Goal: Task Accomplishment & Management: Use online tool/utility

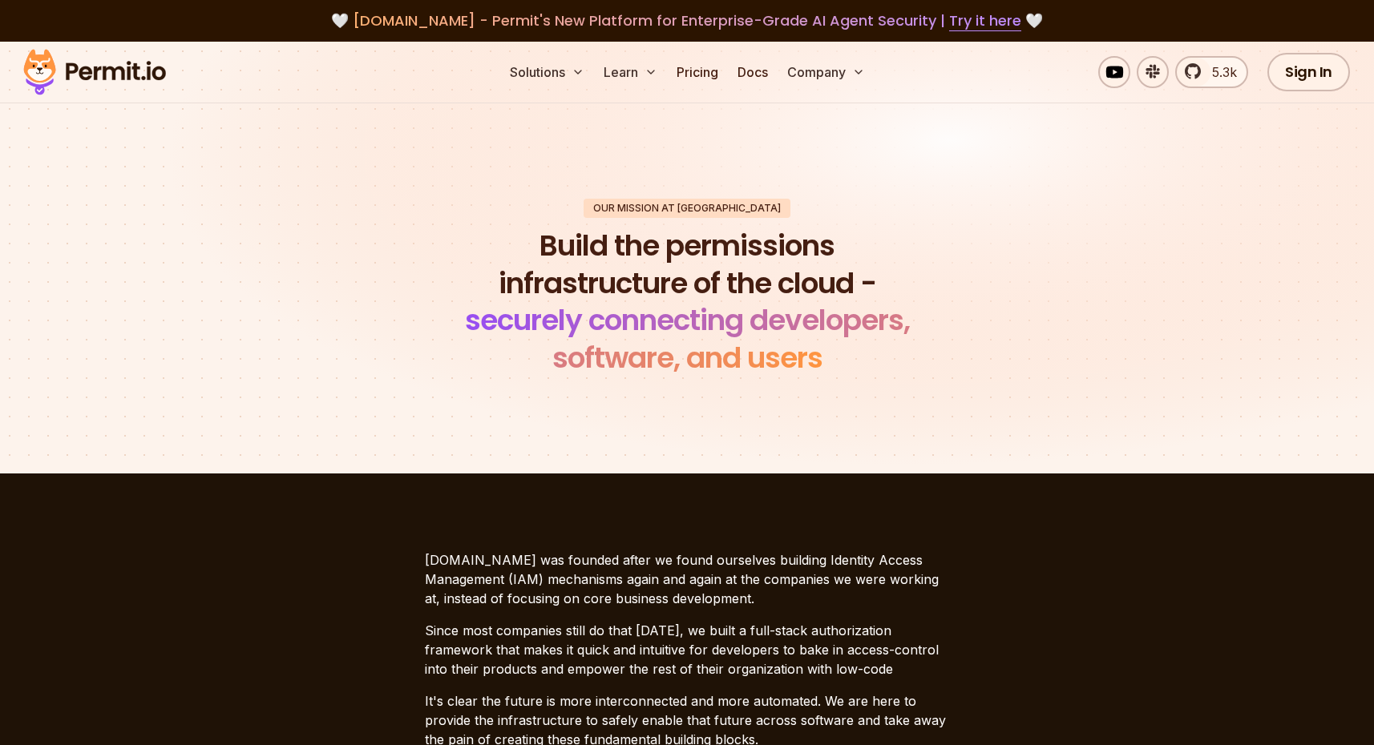
click at [95, 69] on img at bounding box center [94, 72] width 157 height 54
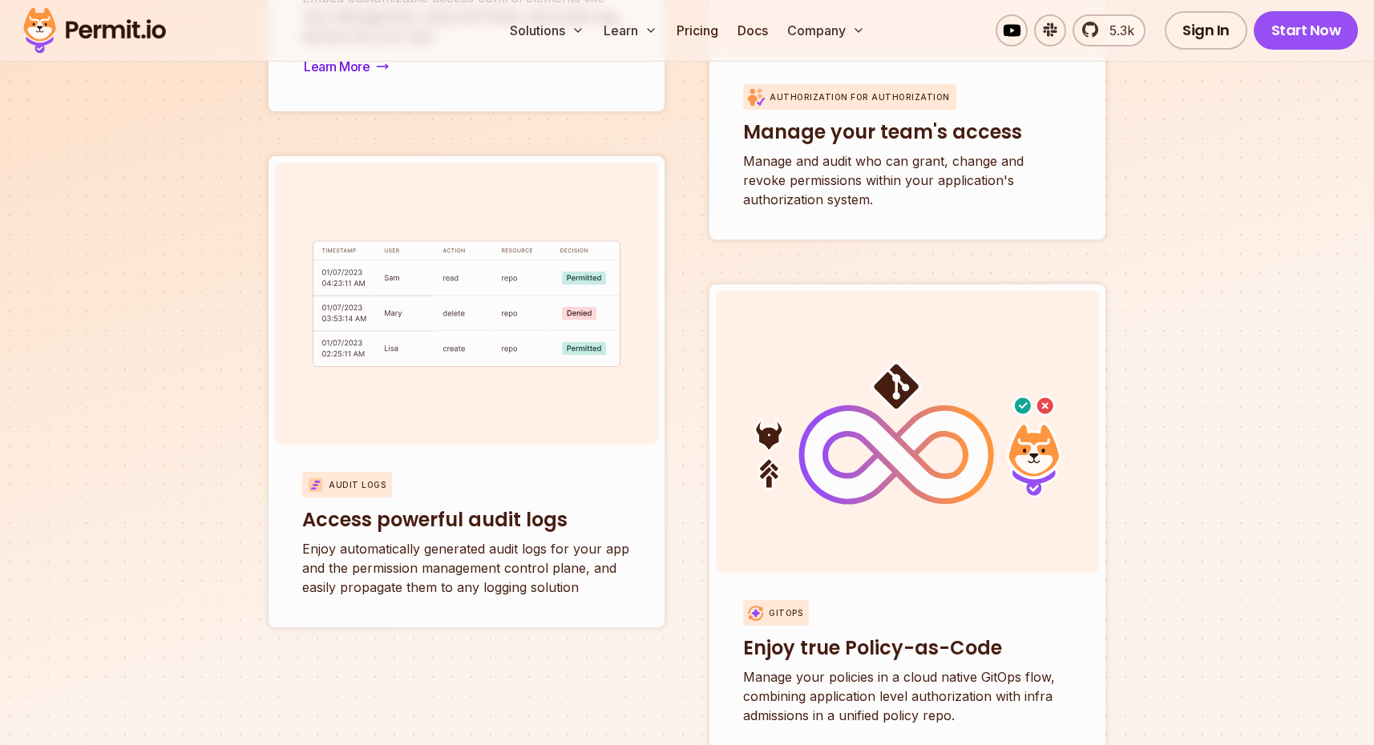
scroll to position [5952, 0]
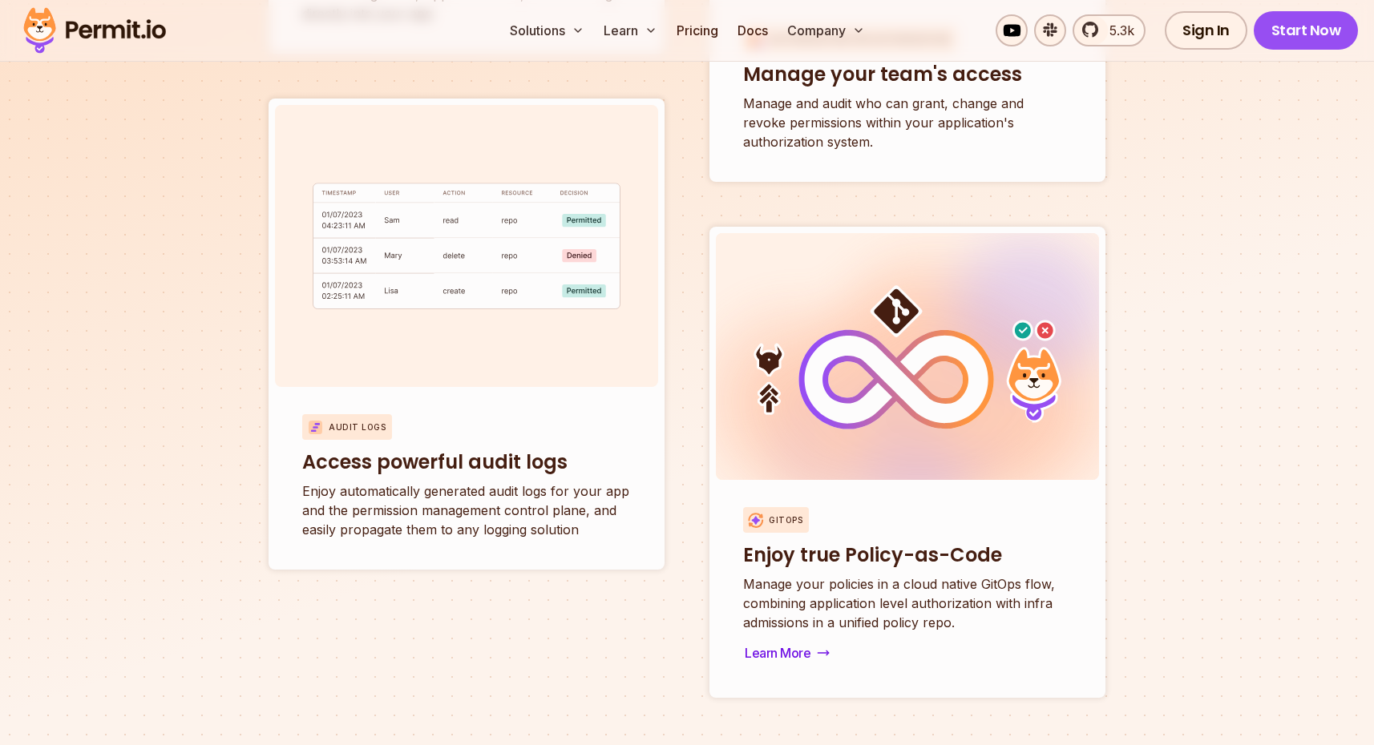
click at [954, 575] on p "Manage your policies in a cloud native GitOps flow, combining application level…" at bounding box center [907, 604] width 329 height 58
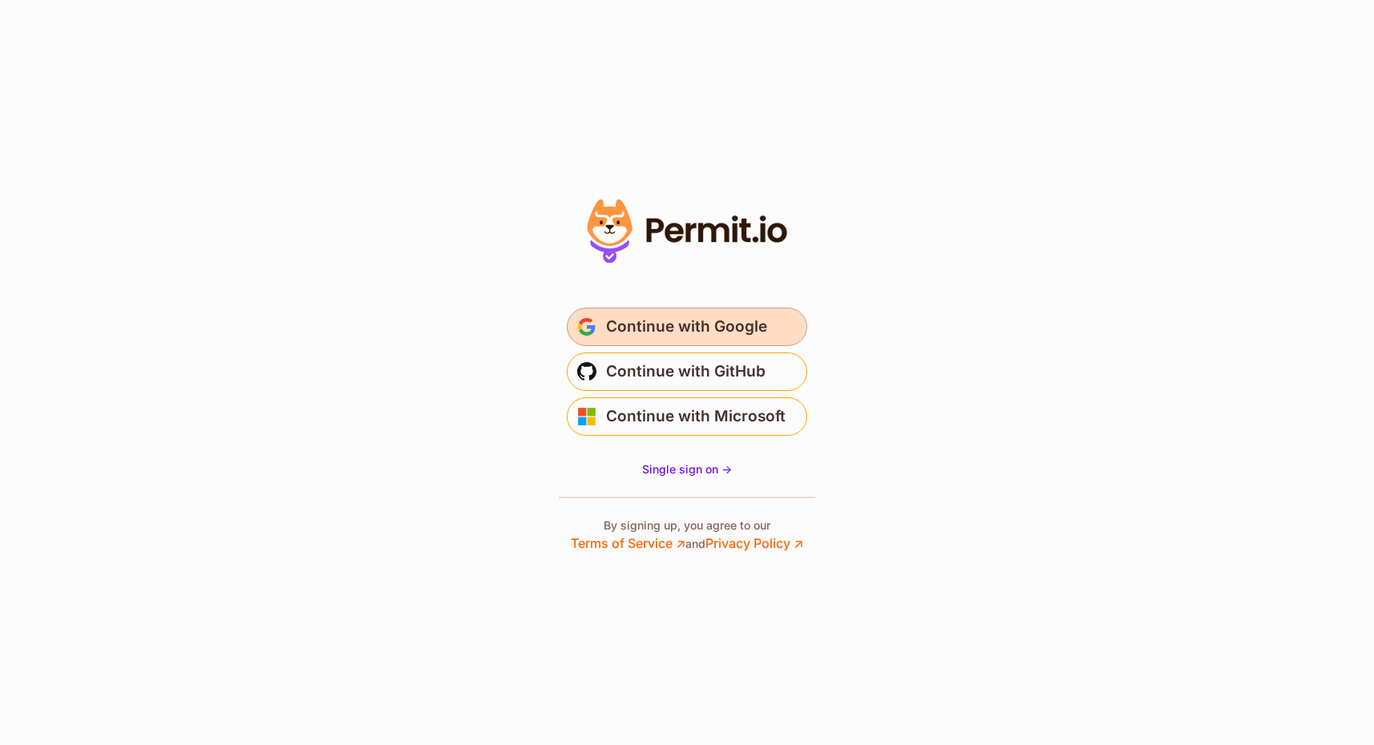
click at [737, 325] on span "Continue with Google" at bounding box center [686, 327] width 161 height 26
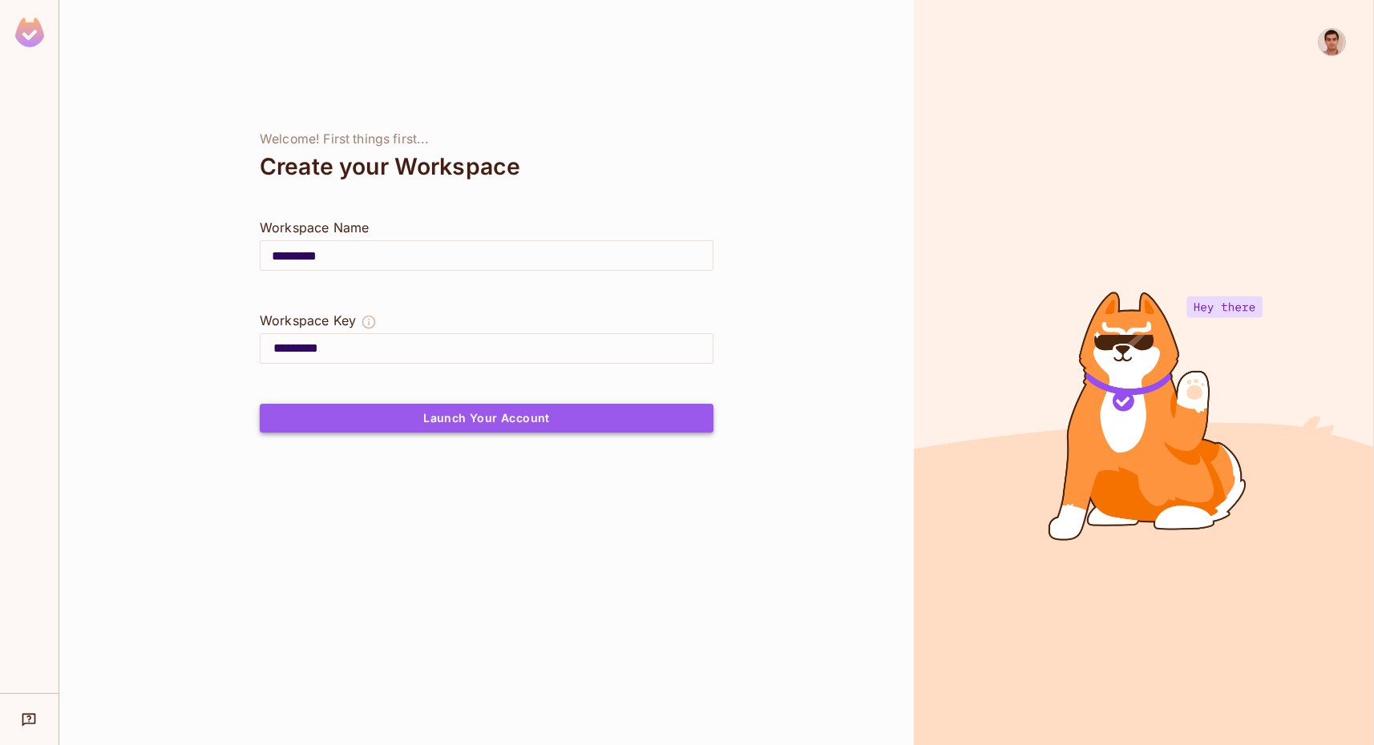
click at [576, 418] on button "Launch Your Account" at bounding box center [487, 418] width 454 height 29
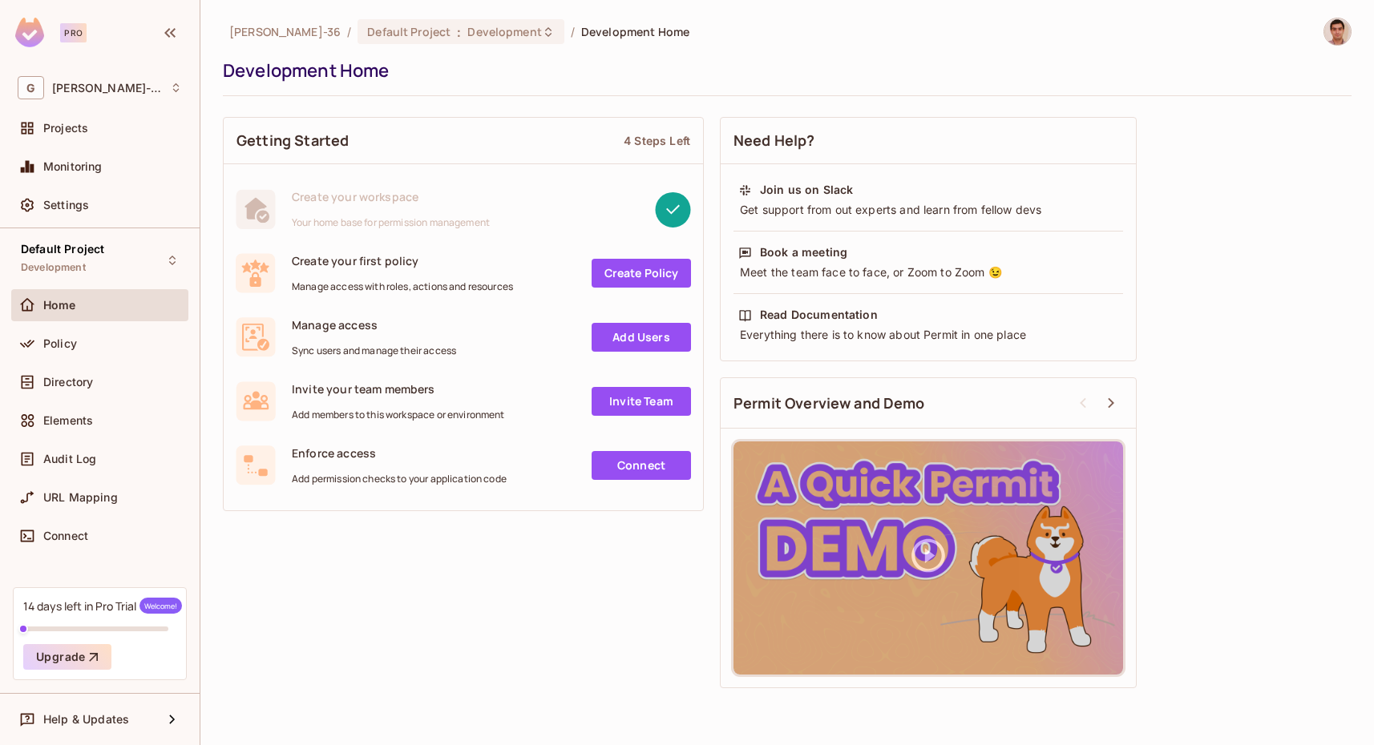
click at [639, 275] on link "Create Policy" at bounding box center [640, 273] width 99 height 29
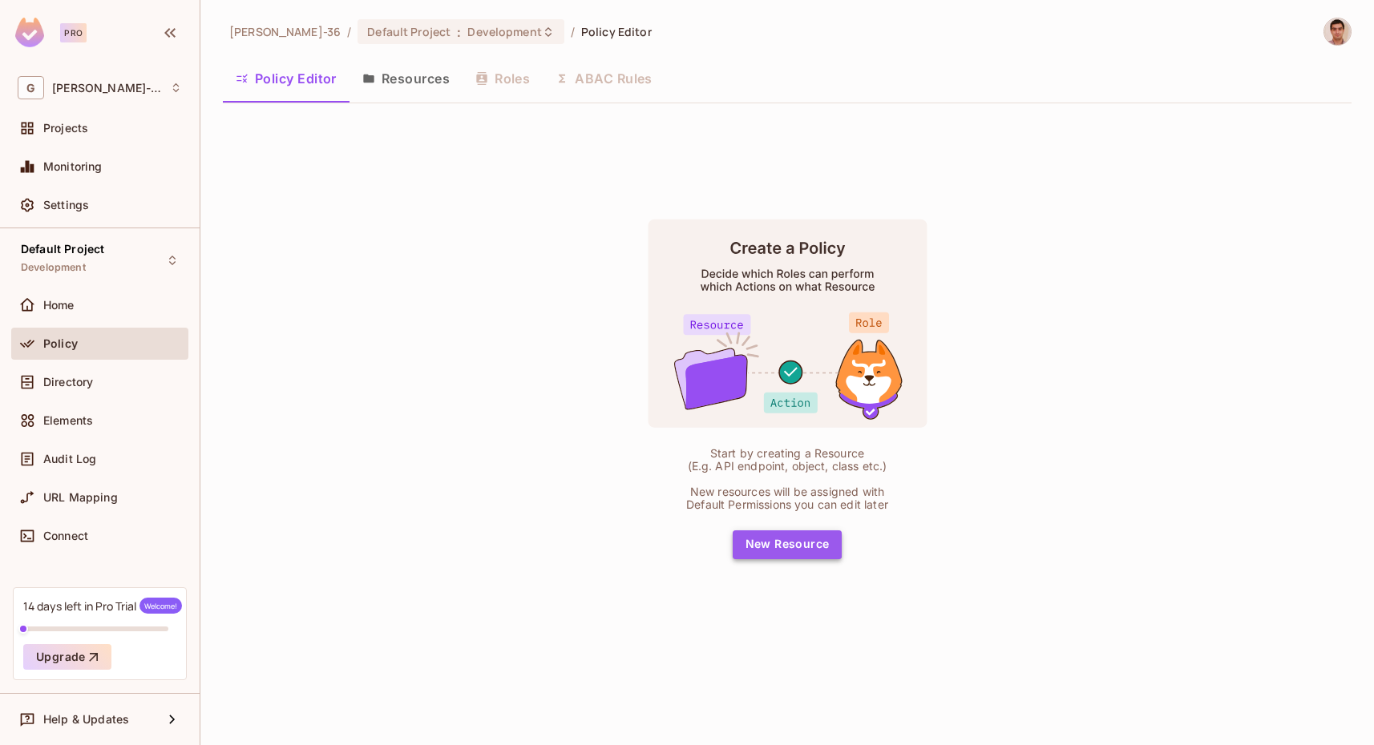
click at [782, 531] on button "New Resource" at bounding box center [787, 545] width 110 height 29
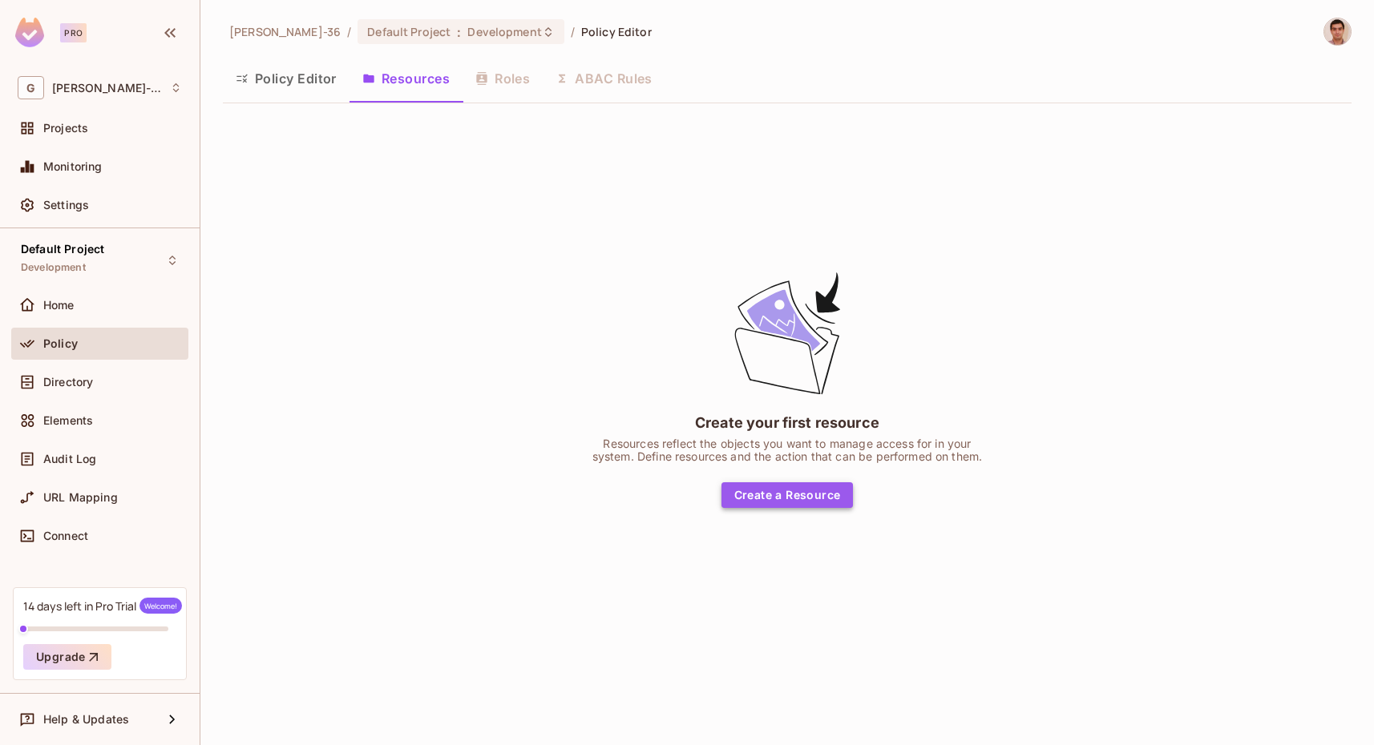
click at [793, 498] on button "Create a Resource" at bounding box center [787, 495] width 132 height 26
click at [515, 75] on div "Policy Editor Resources Roles ABAC Rules" at bounding box center [787, 79] width 1128 height 40
drag, startPoint x: 636, startPoint y: 85, endPoint x: 500, endPoint y: 32, distance: 145.4
click at [636, 85] on div "Policy Editor Resources Roles ABAC Rules" at bounding box center [787, 79] width 1128 height 40
click at [467, 33] on span "Development" at bounding box center [504, 31] width 74 height 15
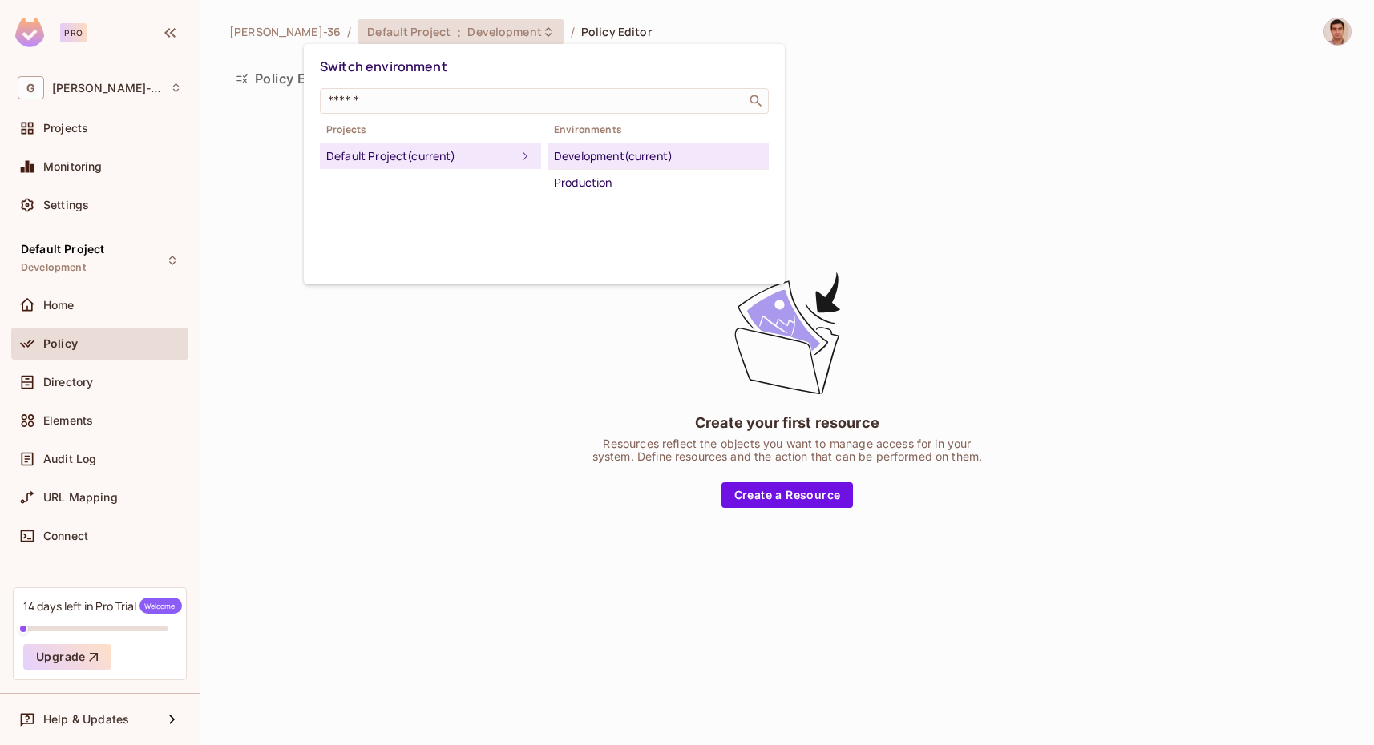
click at [264, 176] on div at bounding box center [687, 372] width 1374 height 745
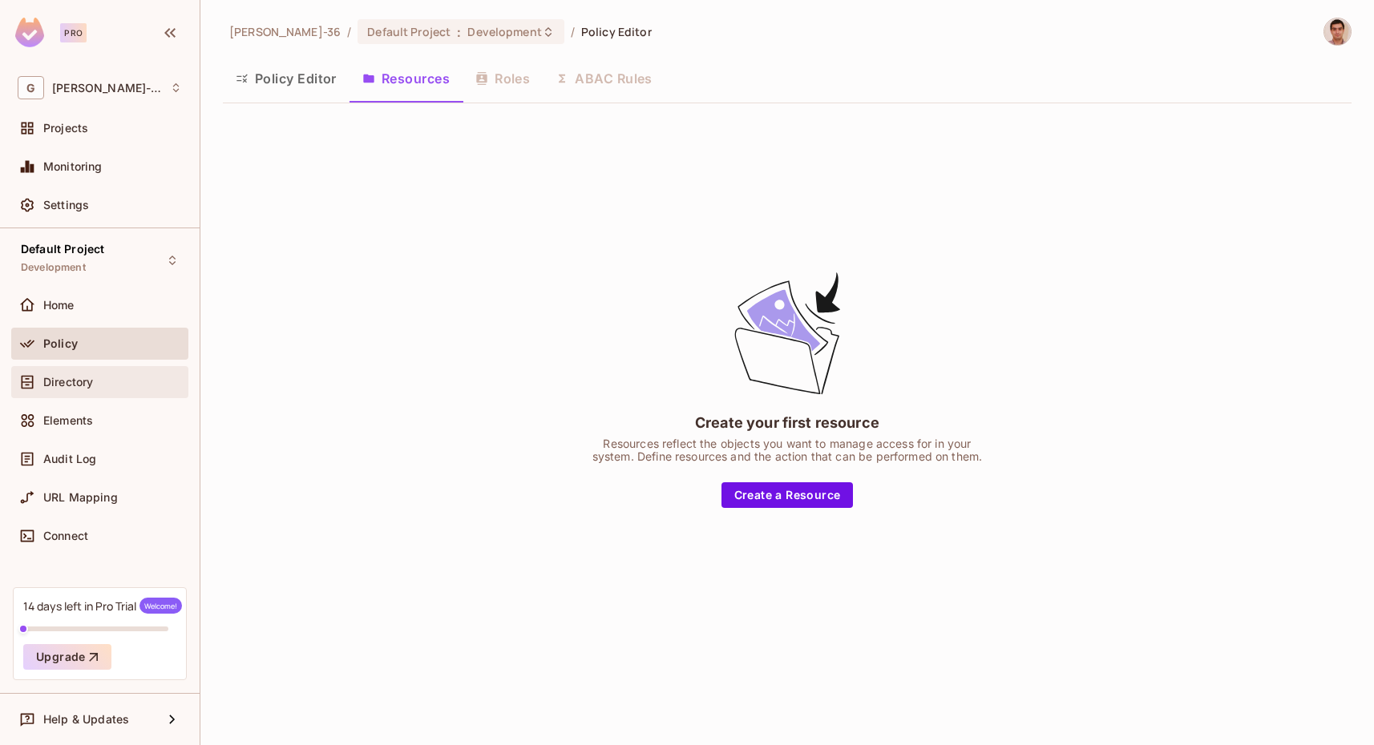
click at [96, 379] on div "Directory" at bounding box center [112, 382] width 139 height 13
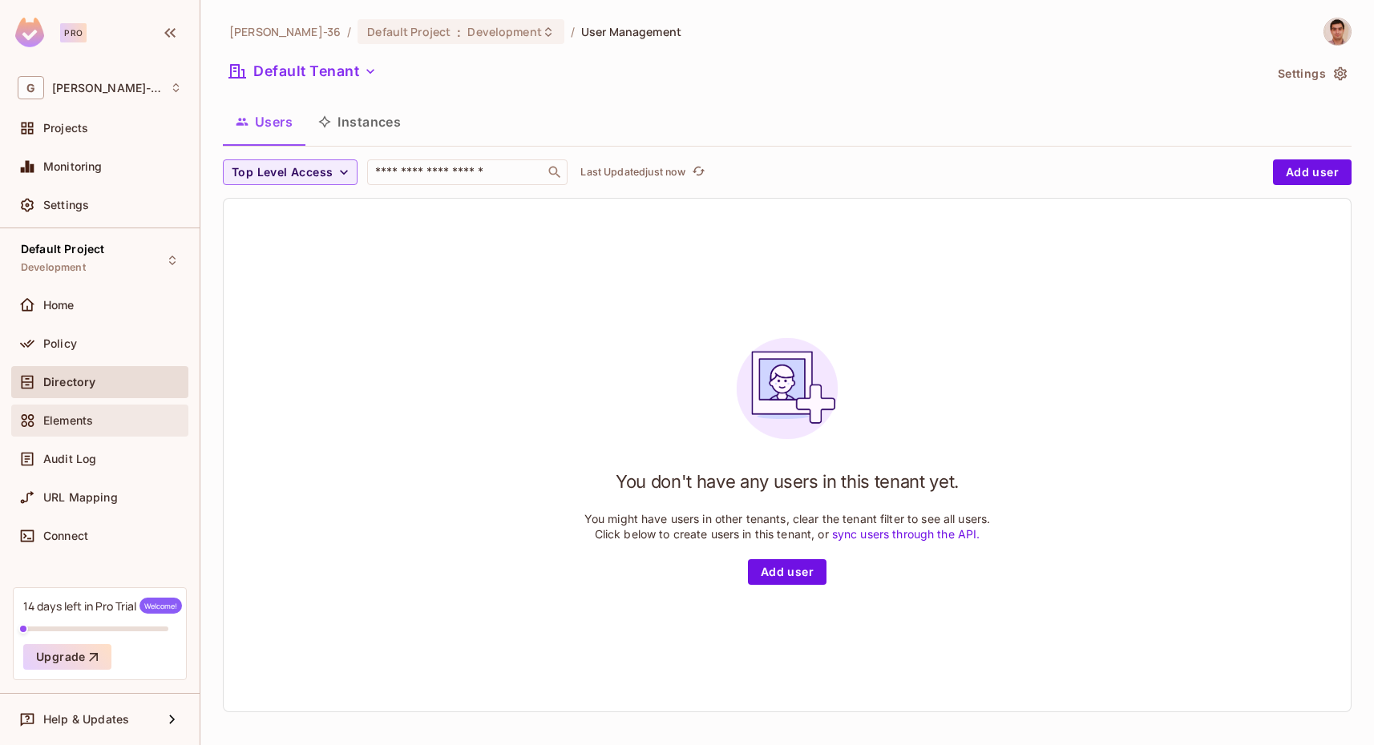
click at [91, 414] on span "Elements" at bounding box center [68, 420] width 50 height 13
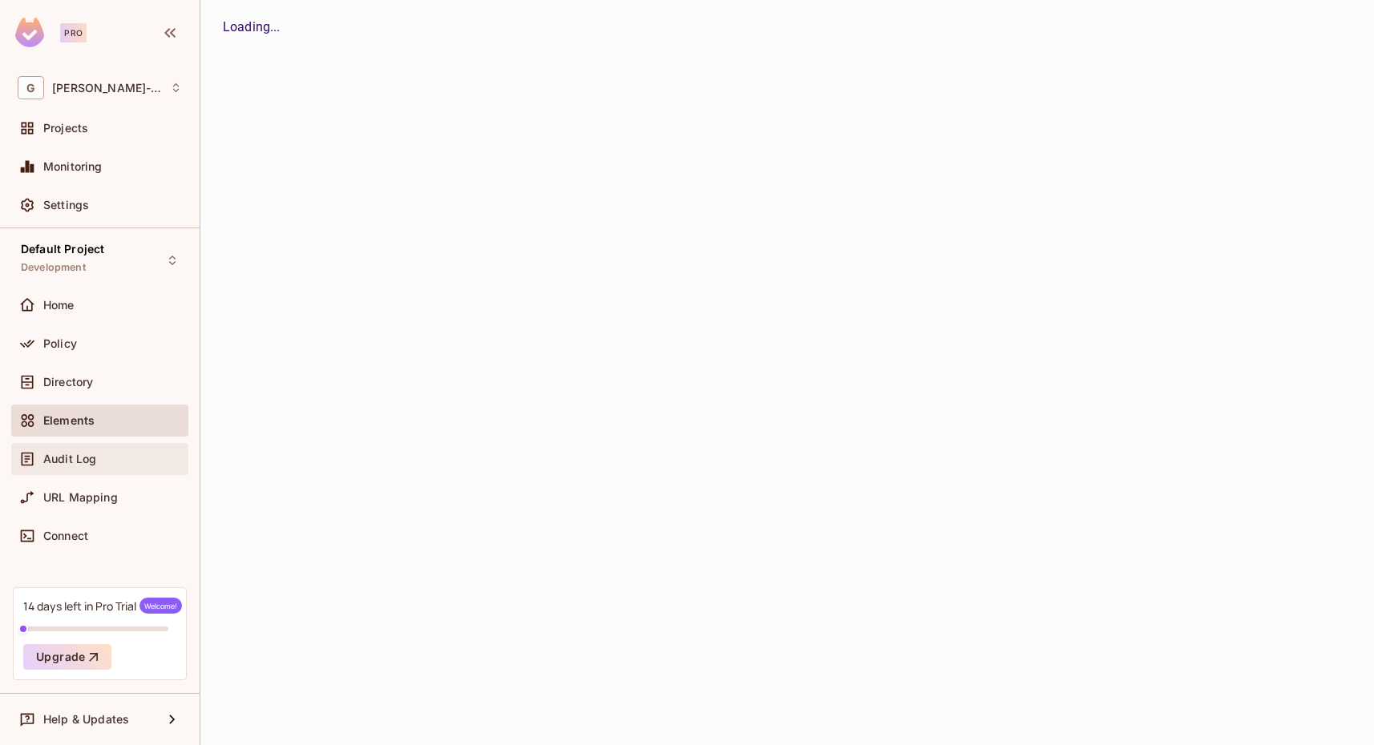
click at [88, 458] on span "Audit Log" at bounding box center [69, 459] width 53 height 13
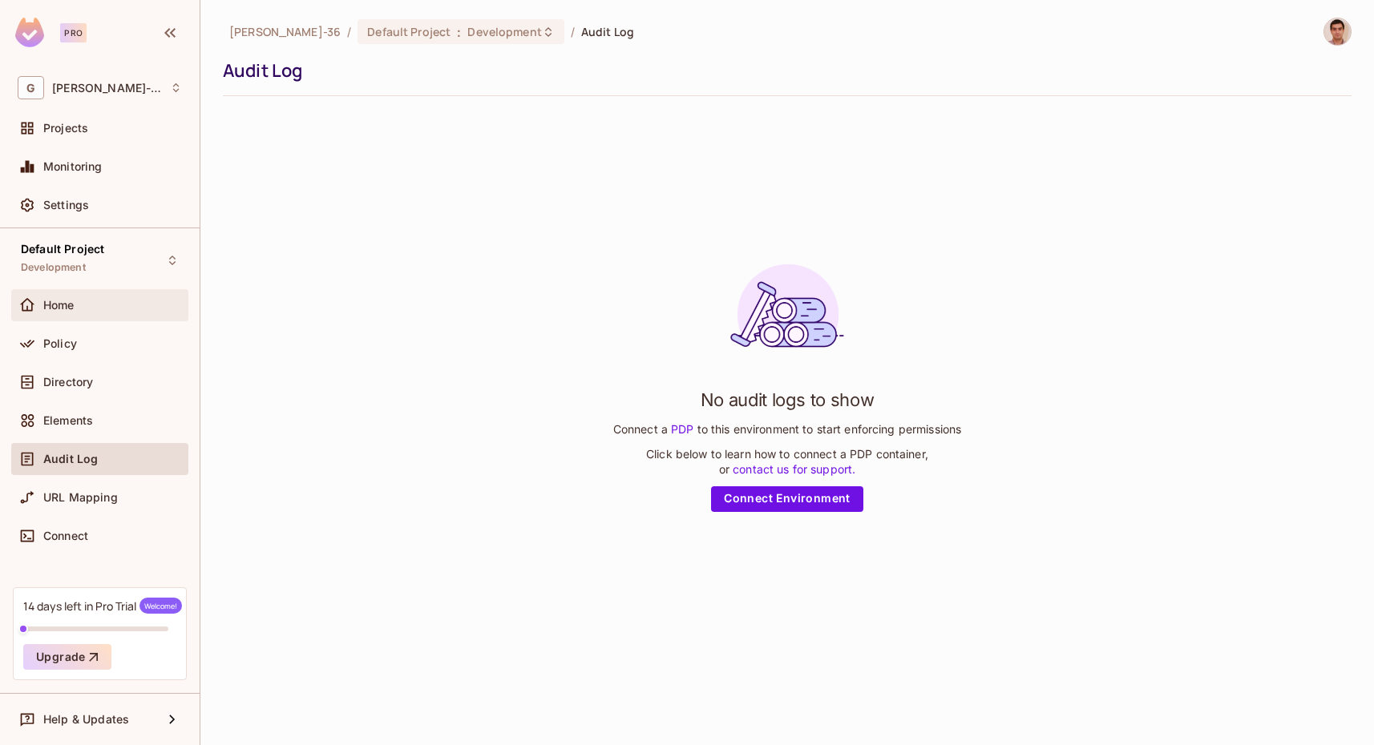
click at [116, 293] on div "Home" at bounding box center [99, 305] width 177 height 32
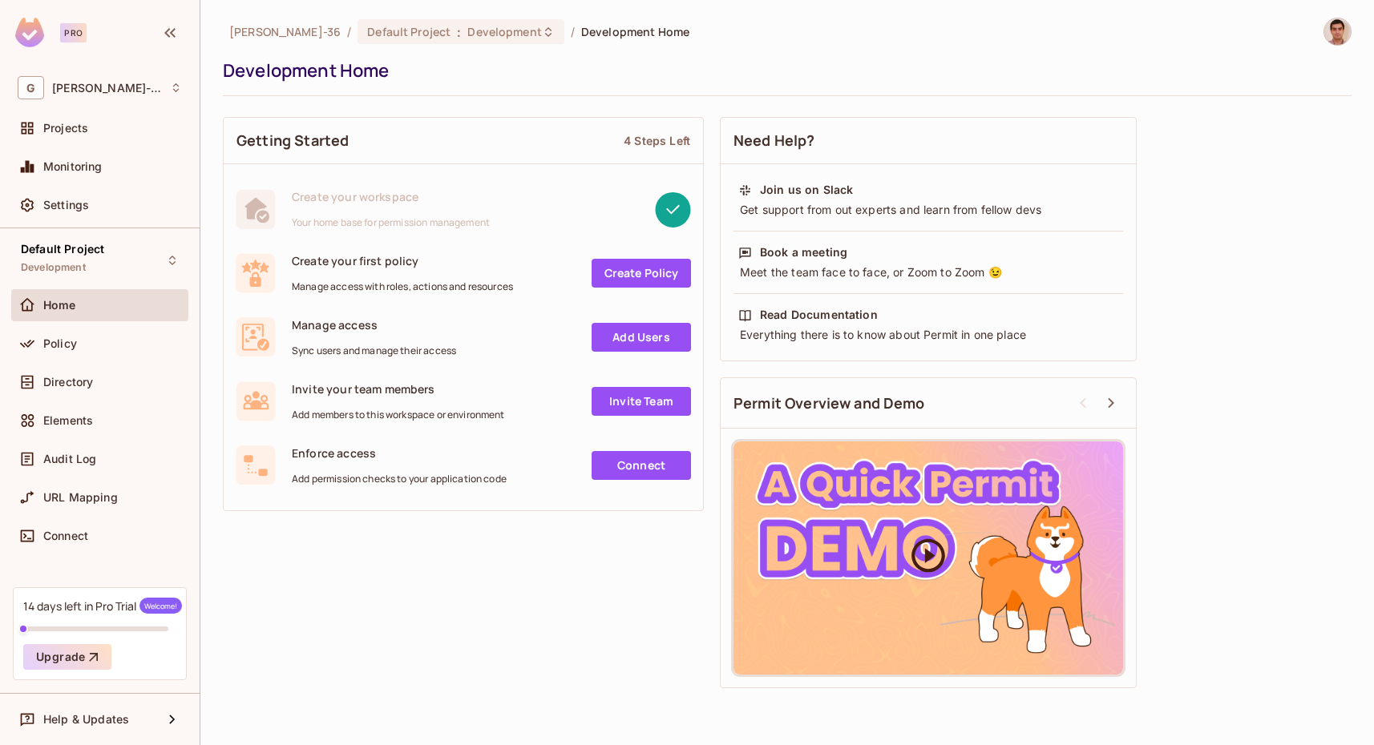
click at [943, 569] on icon at bounding box center [928, 555] width 40 height 40
